Goal: Check status: Check status

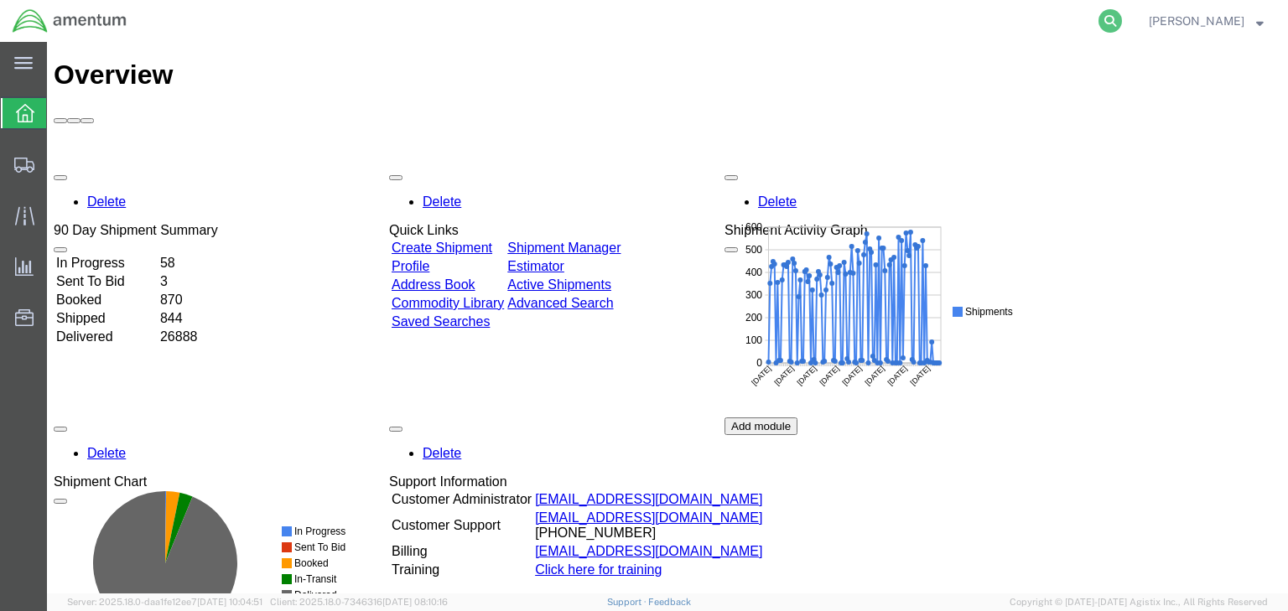
click at [1122, 26] on icon at bounding box center [1110, 20] width 23 height 23
click at [818, 24] on input "search" at bounding box center [844, 21] width 510 height 40
paste input "56702038"
type input "56702038"
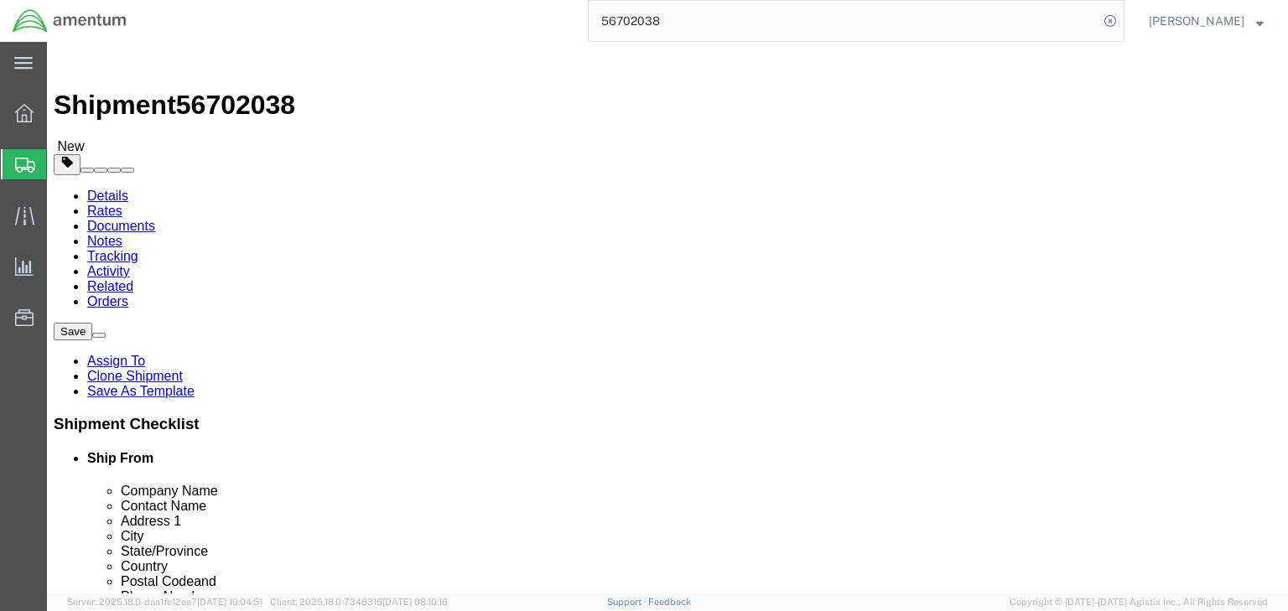
select select
click icon
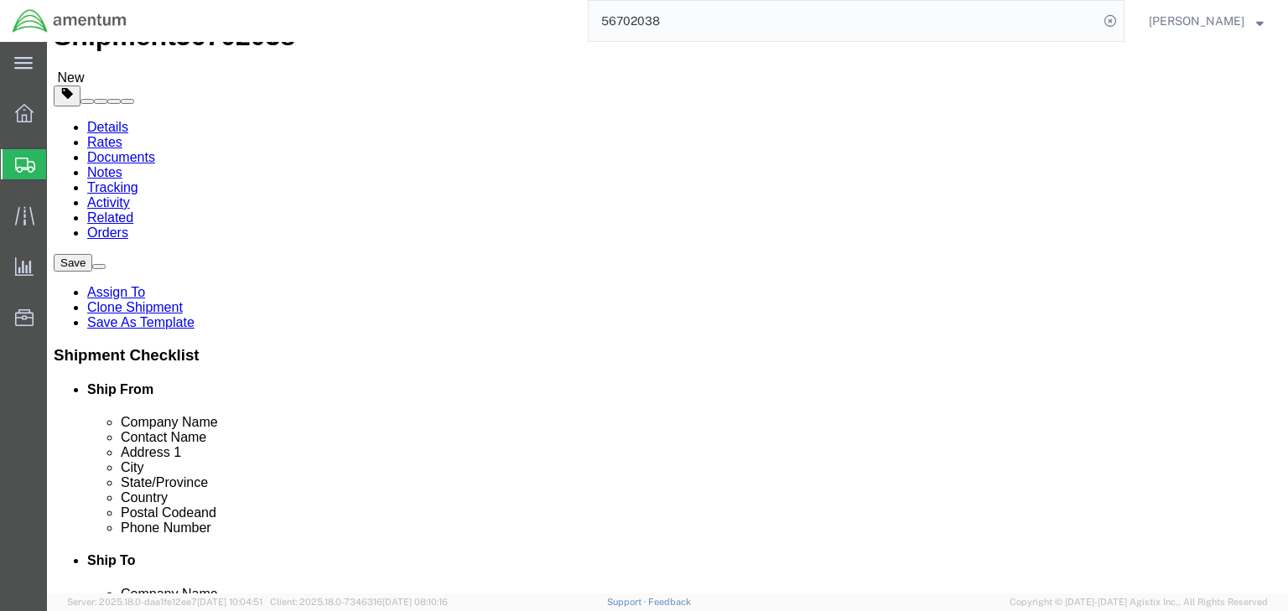
scroll to position [152, 0]
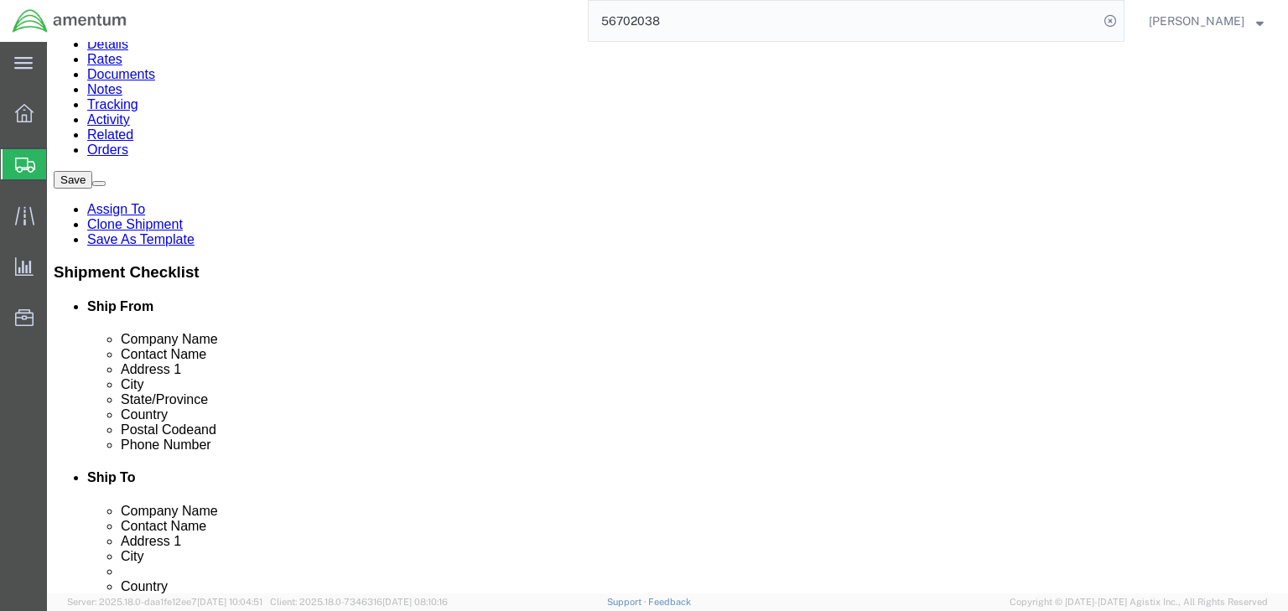
click div "Pieces: 1.00 Each Total value: 1.00 USD"
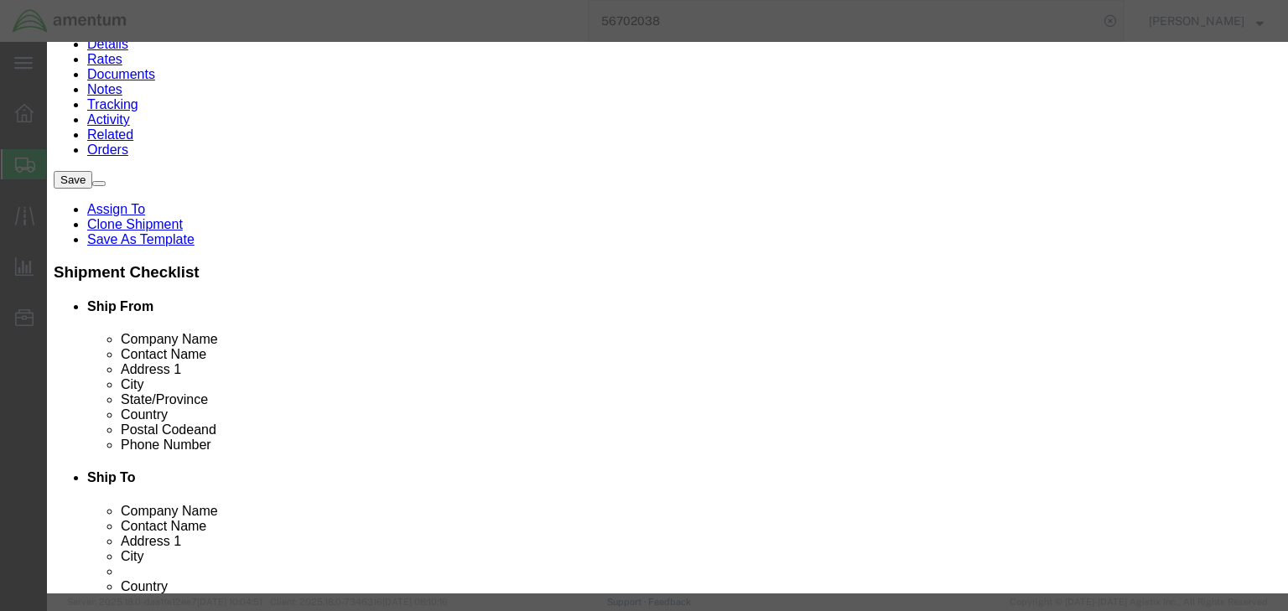
scroll to position [472, 0]
type input "4911998000"
click select "Select ATF BIS DEA EPA FDA FTR ITAR OFAC Other (OPA)"
select select "BIS"
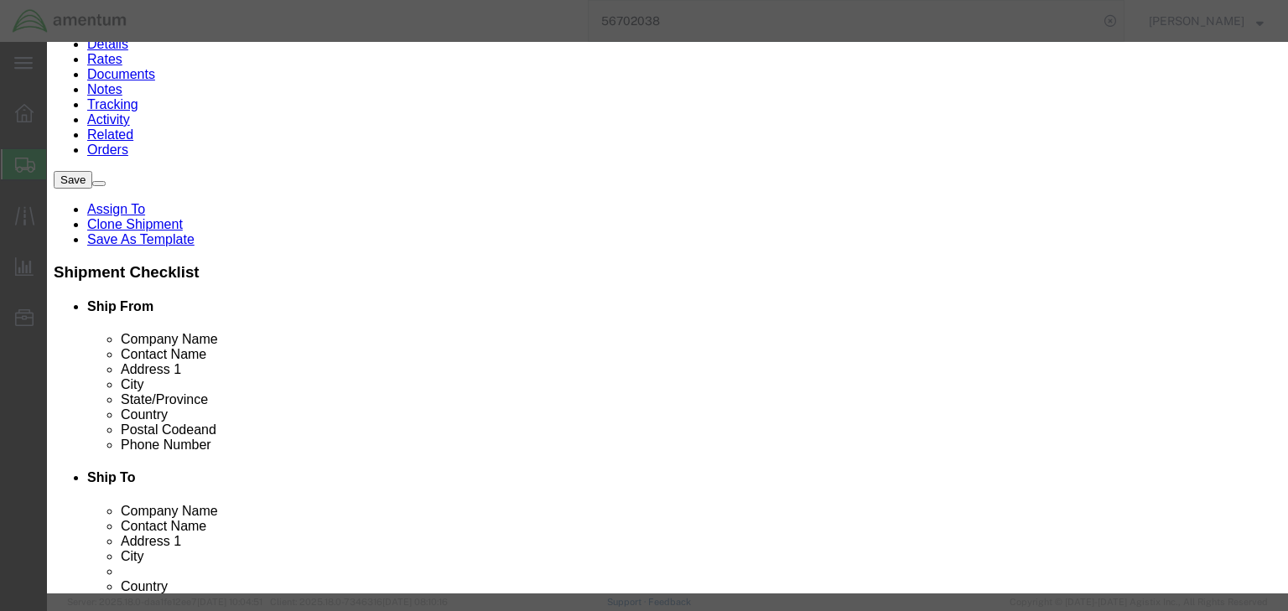
click select "Select ATF BIS DEA EPA FDA FTR ITAR OFAC Other (OPA)"
click select "Select AGR-Agricultural APP-Computers APR-Additional Permissive Exports AVS-Air…"
select select "NLR"
click select "Select AGR-Agricultural APP-Computers APR-Additional Permissive Exports AVS-Air…"
click button "Save & Close"
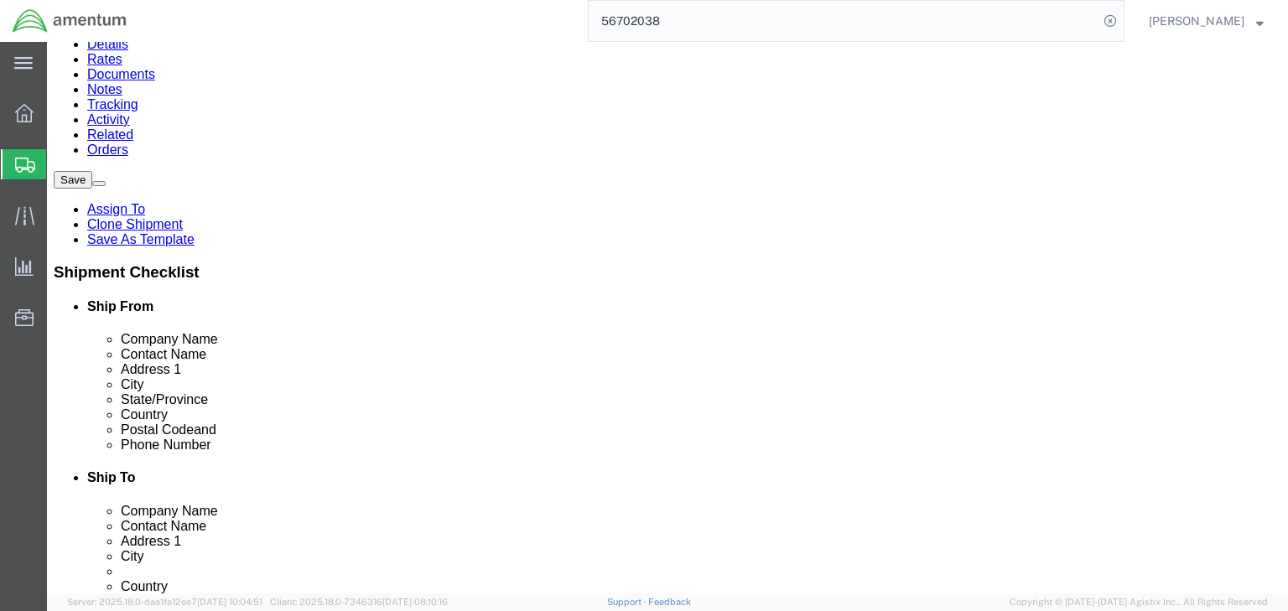
click icon
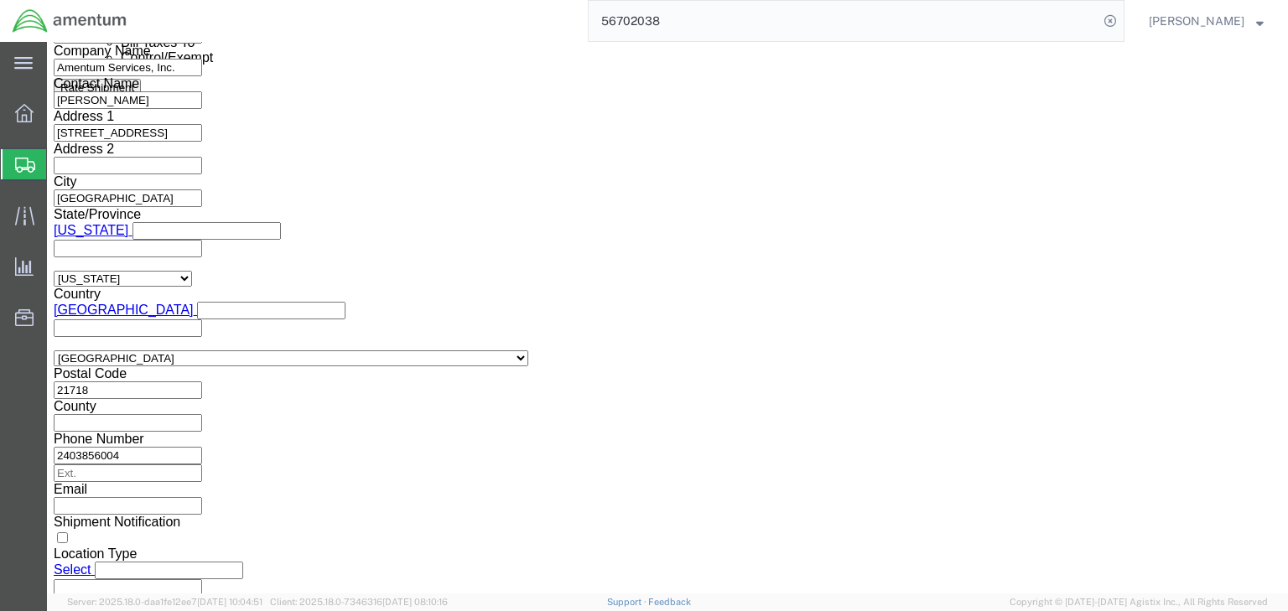
scroll to position [1140, 0]
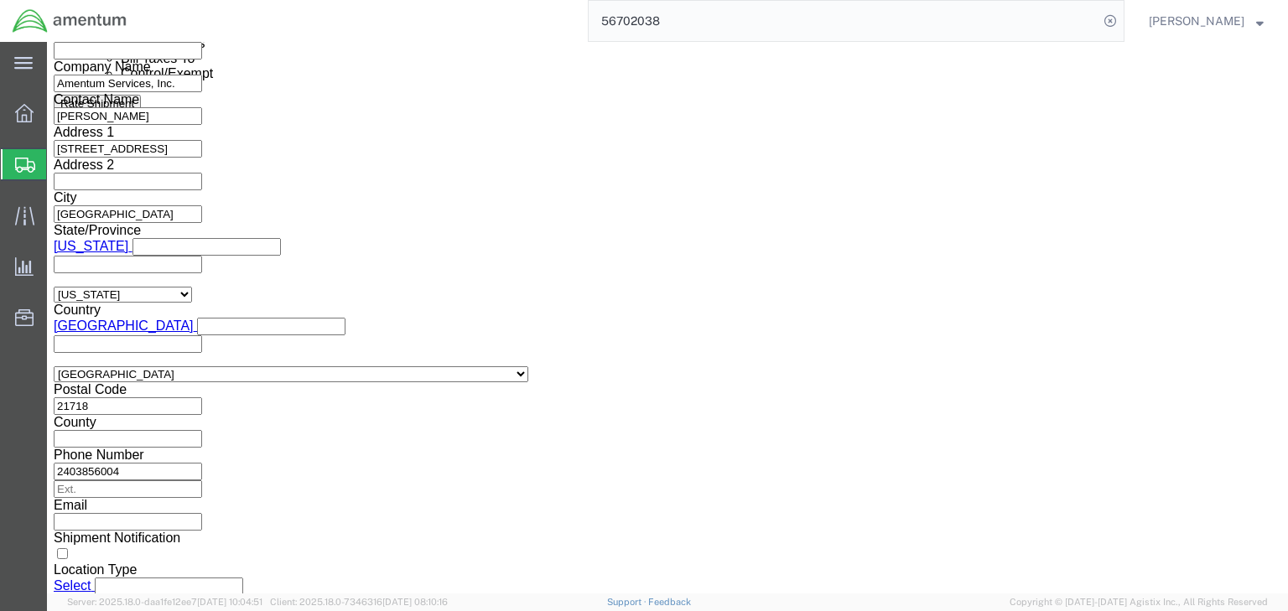
click select "Select ATF BIS DEA EPA FDA FTR ITAR OFAC Other (OPA)"
select select "FTR"
click select "Select ATF BIS DEA EPA FDA FTR ITAR OFAC Other (OPA)"
click select "Select 30.2(d)(2) 30.36 30.37(a) 30.37(f) 30.37(g) 30.37(h) 30.37(i) 30.37(j) 3…"
select select "30.37(a)"
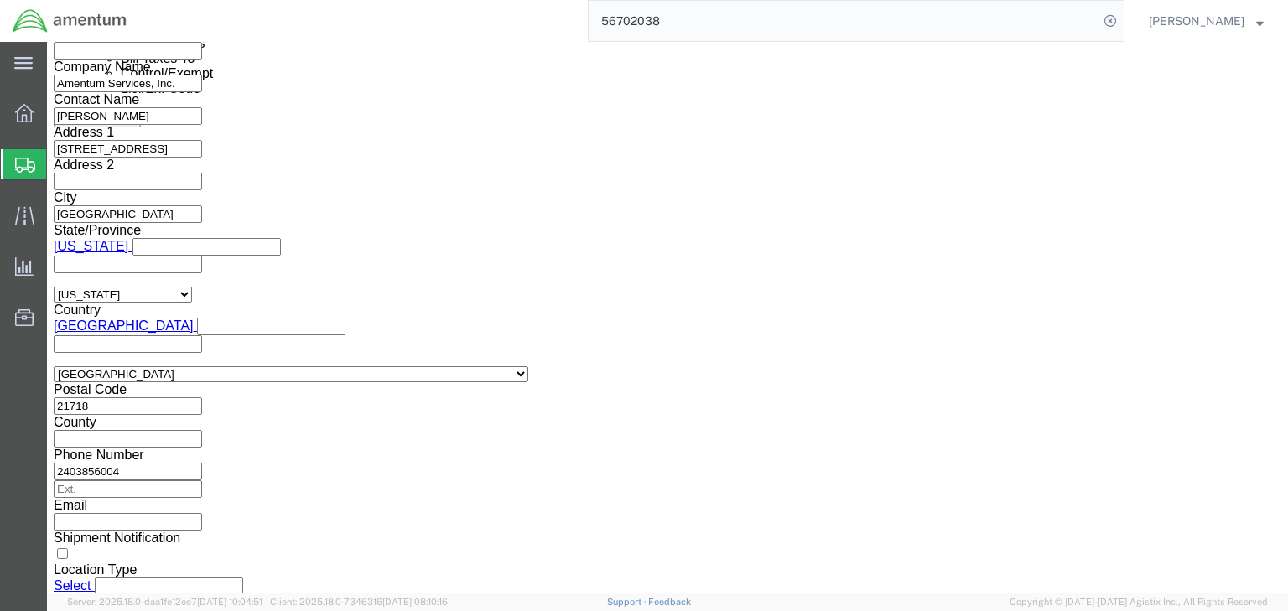
click select "Select 30.2(d)(2) 30.36 30.37(a) 30.37(f) 30.37(g) 30.37(h) 30.37(i) 30.37(j) 3…"
click select "Select AES-Direct EEI Carrier File EEI EEI Exempt"
select select "EXEM"
click select "Select AES-Direct EEI Carrier File EEI EEI Exempt"
click icon
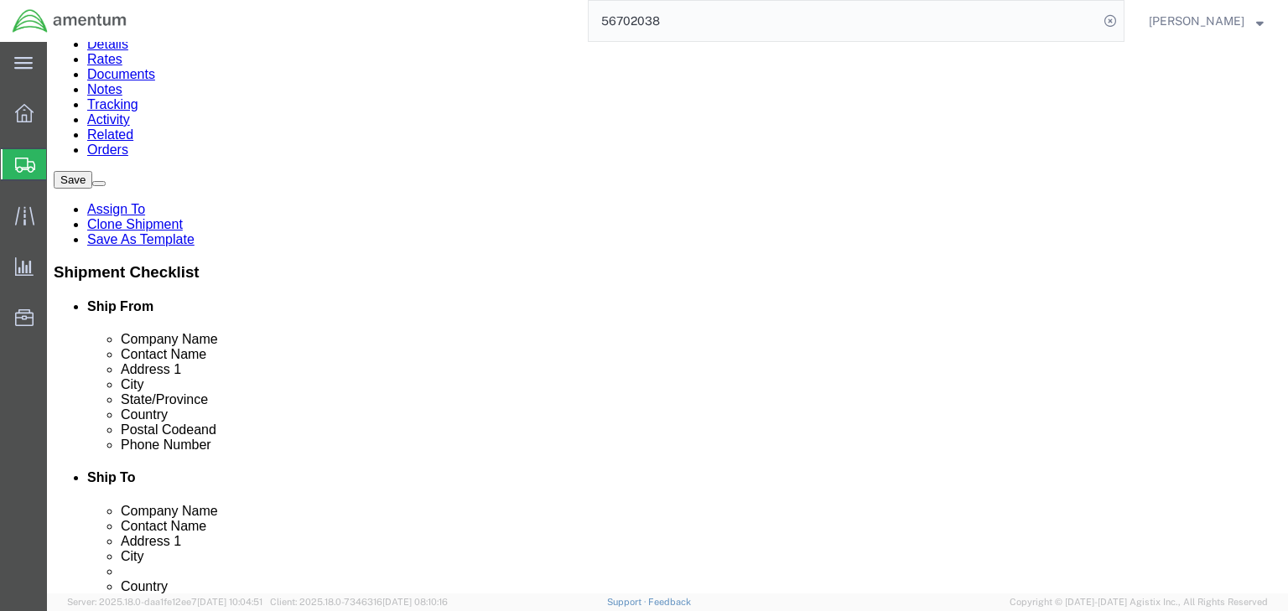
click icon
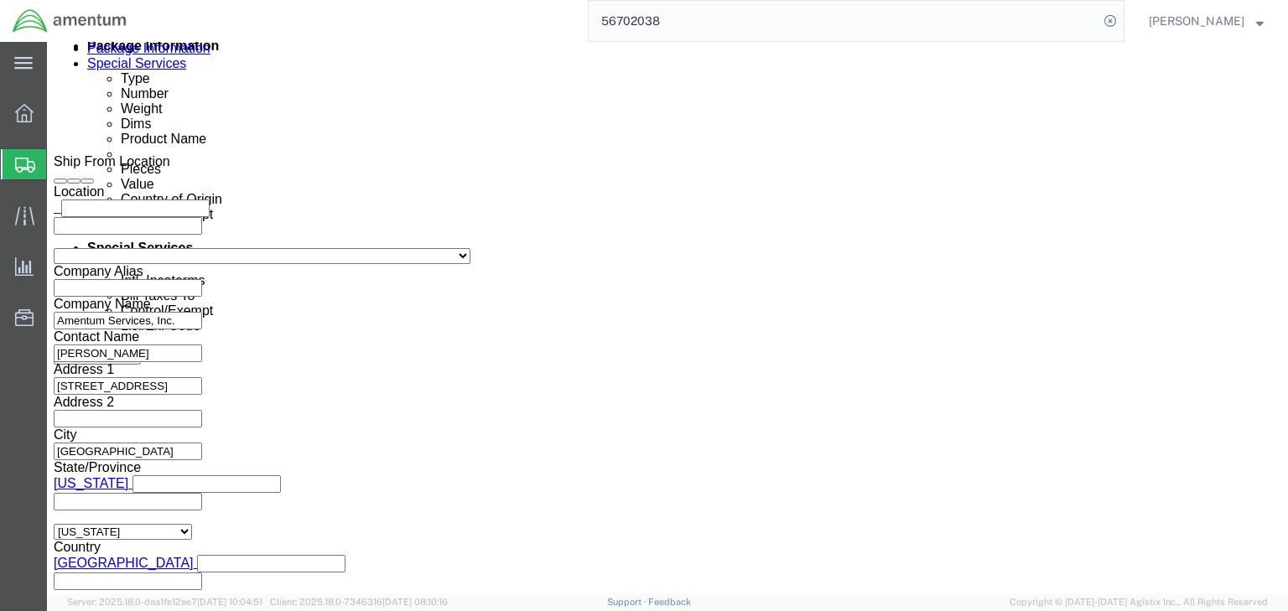
click at [15, 159] on icon at bounding box center [25, 165] width 20 height 15
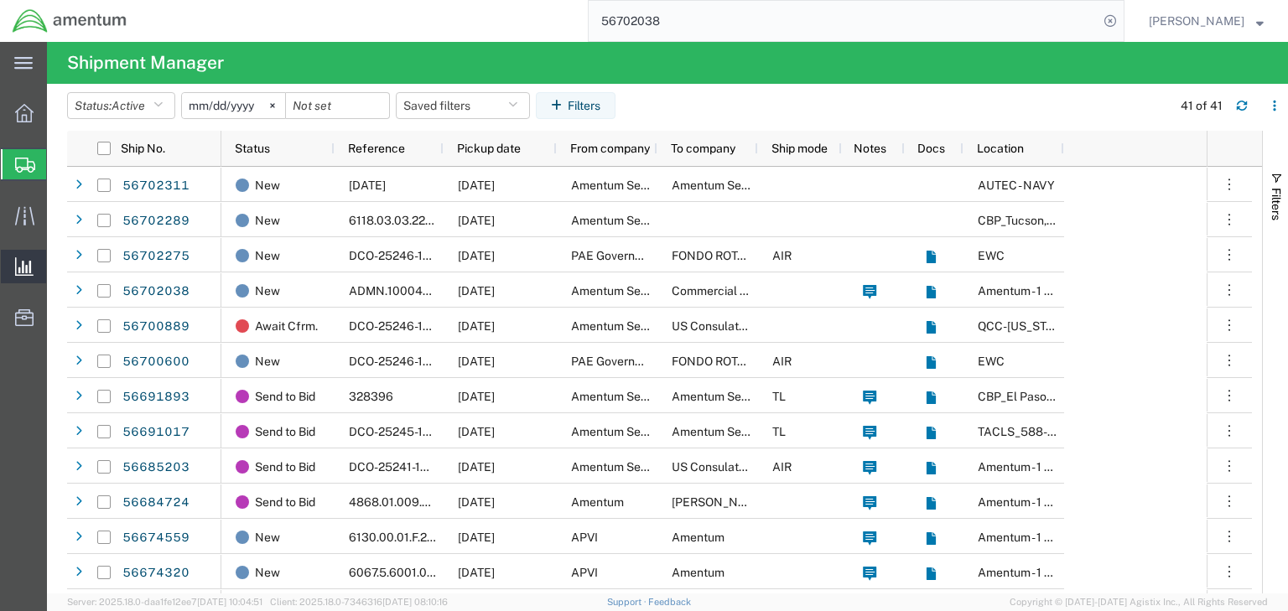
click at [7, 260] on div at bounding box center [24, 267] width 47 height 34
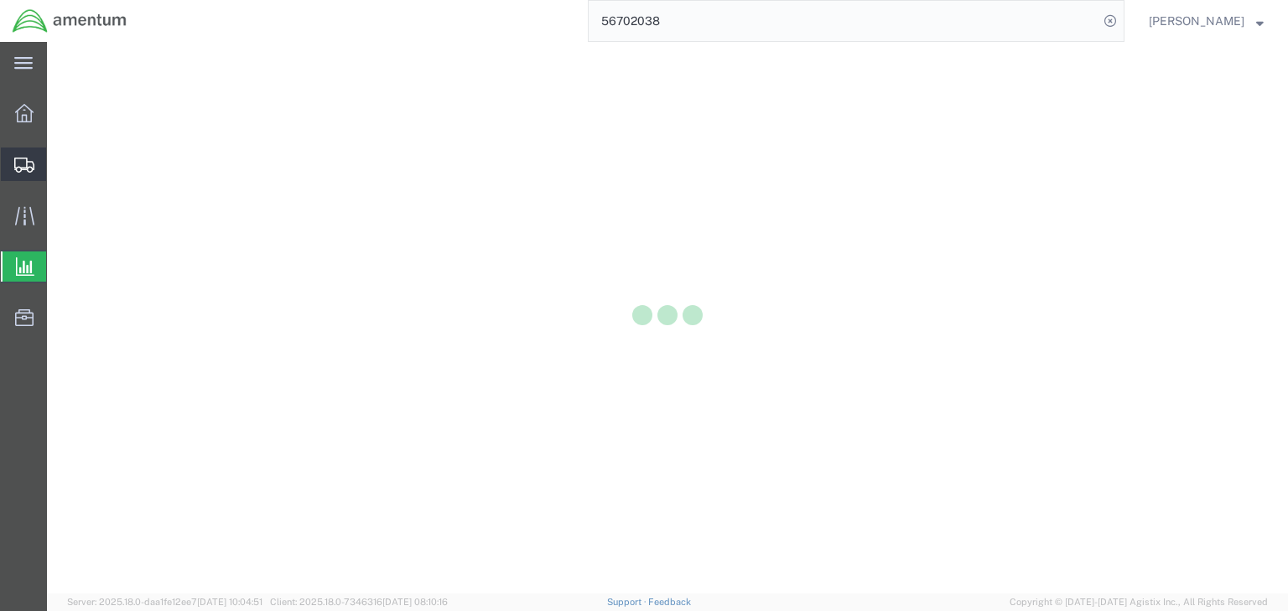
click at [26, 153] on div at bounding box center [24, 165] width 47 height 34
